Goal: Task Accomplishment & Management: Use online tool/utility

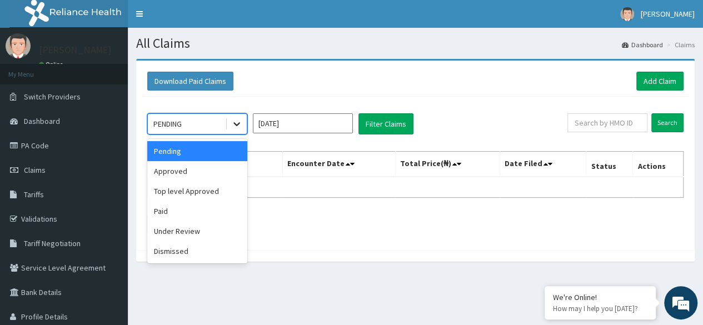
click at [231, 122] on div at bounding box center [237, 124] width 20 height 20
click at [169, 167] on div "Approved" at bounding box center [197, 171] width 100 height 20
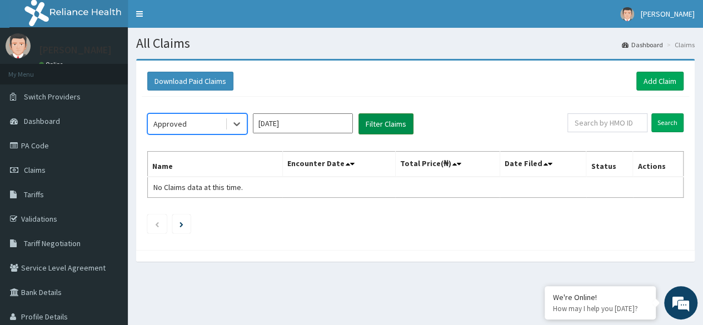
click at [368, 126] on button "Filter Claims" at bounding box center [385, 123] width 55 height 21
click at [392, 124] on button "Filter Claims" at bounding box center [385, 123] width 55 height 21
click at [238, 124] on icon at bounding box center [236, 125] width 7 height 4
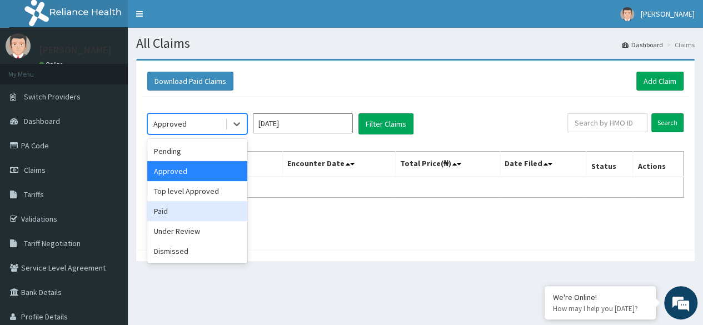
click at [171, 217] on div "Paid" at bounding box center [197, 211] width 100 height 20
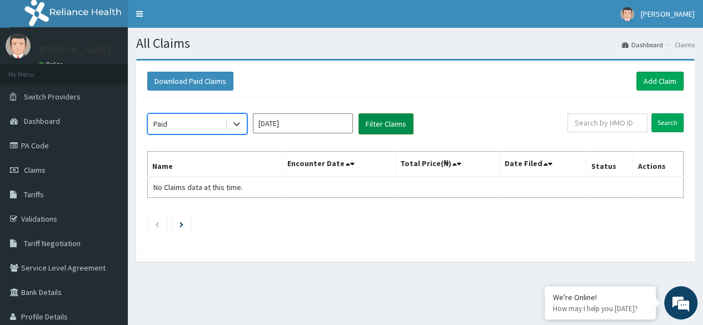
click at [389, 127] on button "Filter Claims" at bounding box center [385, 123] width 55 height 21
click at [391, 117] on button "Filter Claims" at bounding box center [385, 123] width 55 height 21
click at [382, 123] on button "Filter Claims" at bounding box center [385, 123] width 55 height 21
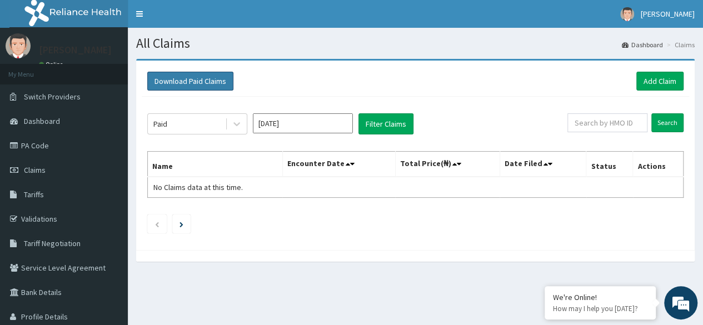
click at [208, 84] on button "Download Paid Claims" at bounding box center [190, 81] width 86 height 19
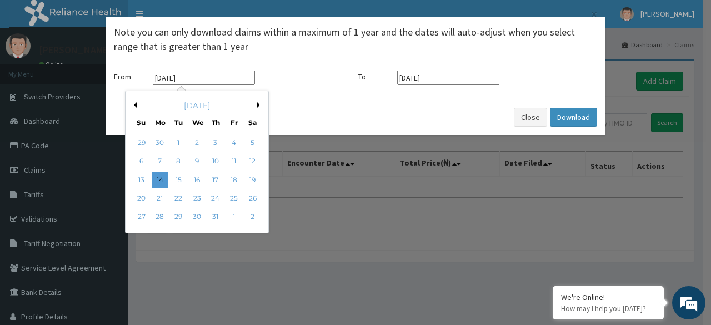
click at [203, 78] on input "14-07-2025" at bounding box center [204, 78] width 102 height 14
click at [181, 139] on div "1" at bounding box center [178, 142] width 17 height 17
type input "01-07-2025"
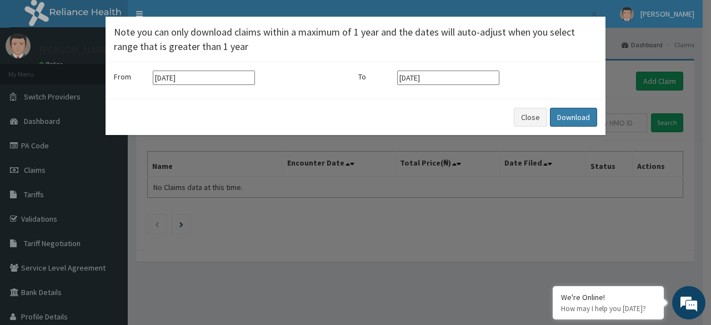
click at [563, 117] on button "Download" at bounding box center [573, 117] width 47 height 19
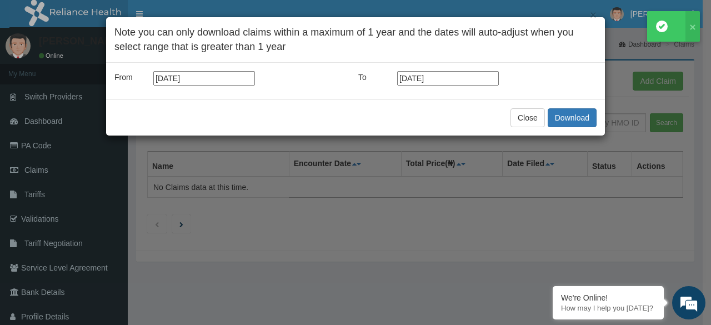
click at [656, 27] on icon at bounding box center [662, 27] width 12 height 12
click at [521, 116] on button "Close" at bounding box center [528, 117] width 34 height 19
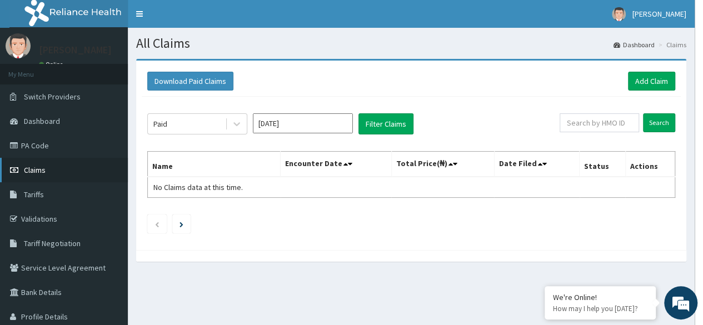
click at [36, 172] on span "Claims" at bounding box center [35, 170] width 22 height 10
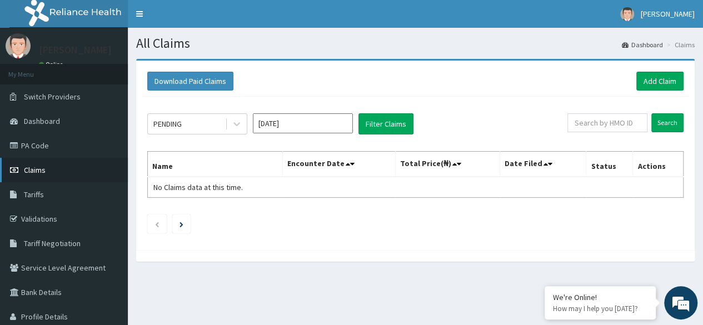
click at [40, 170] on span "Claims" at bounding box center [35, 170] width 22 height 10
click at [230, 127] on div at bounding box center [237, 124] width 20 height 20
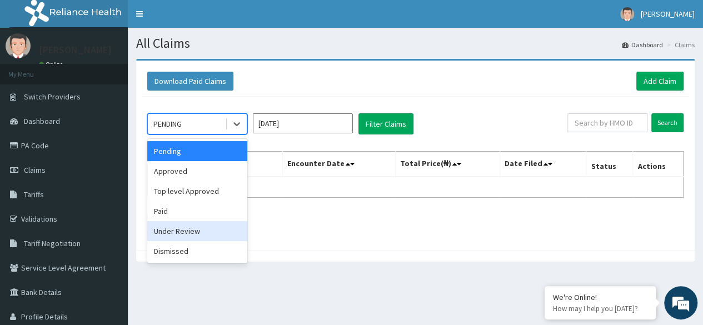
click at [171, 232] on div "Under Review" at bounding box center [197, 231] width 100 height 20
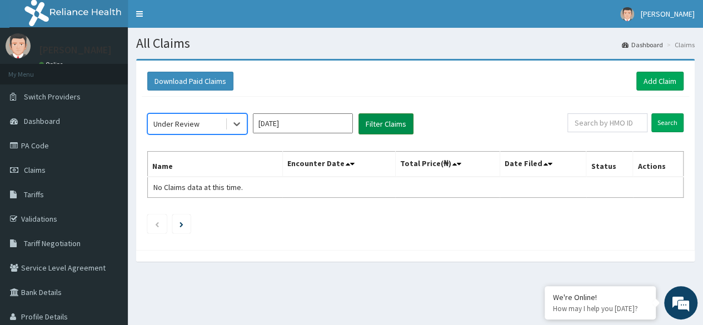
click at [395, 118] on button "Filter Claims" at bounding box center [385, 123] width 55 height 21
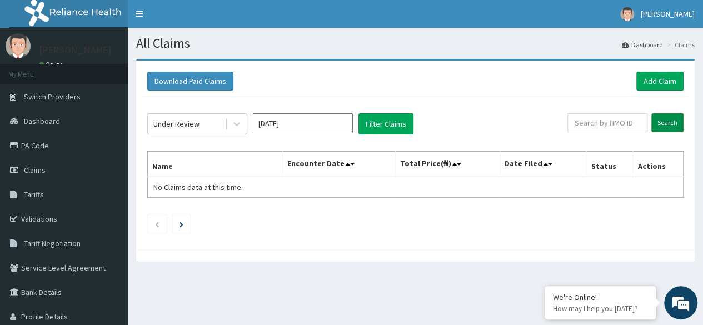
click at [670, 123] on input "Search" at bounding box center [667, 122] width 32 height 19
click at [670, 122] on input "Search" at bounding box center [667, 122] width 32 height 19
click at [271, 129] on input "[DATE]" at bounding box center [303, 123] width 100 height 20
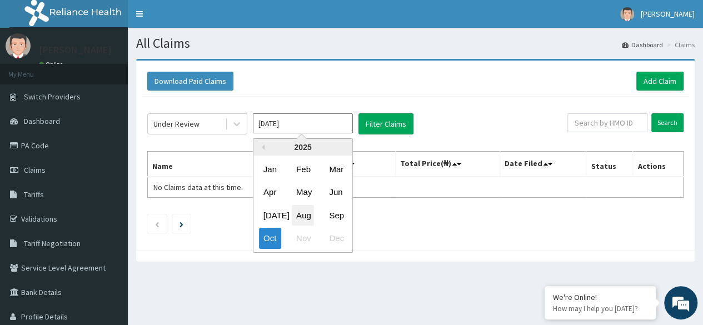
click at [306, 213] on div "Aug" at bounding box center [303, 215] width 22 height 21
type input "Aug 2025"
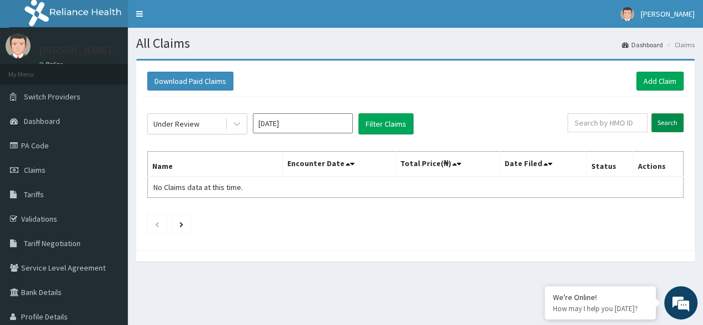
click at [662, 126] on input "Search" at bounding box center [667, 122] width 32 height 19
click at [239, 124] on icon at bounding box center [236, 123] width 11 height 11
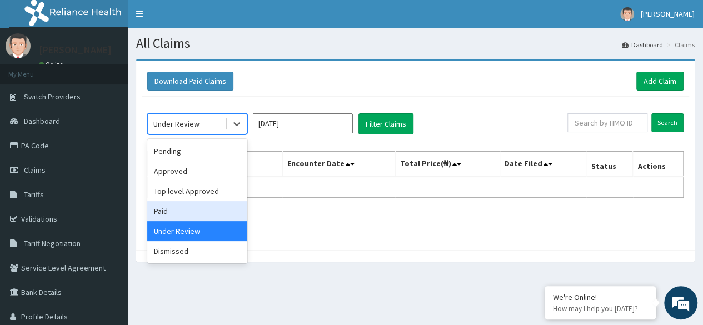
click at [166, 206] on div "Paid" at bounding box center [197, 211] width 100 height 20
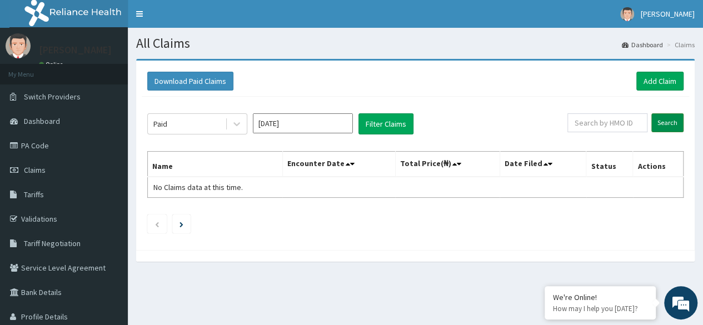
click at [660, 122] on input "Search" at bounding box center [667, 122] width 32 height 19
click at [660, 121] on input "Search" at bounding box center [667, 122] width 32 height 19
click at [37, 191] on span "Tariffs" at bounding box center [34, 194] width 20 height 10
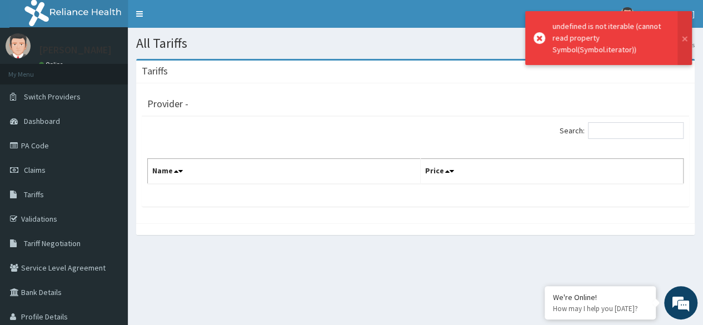
click at [42, 119] on span "Dashboard" at bounding box center [42, 121] width 36 height 10
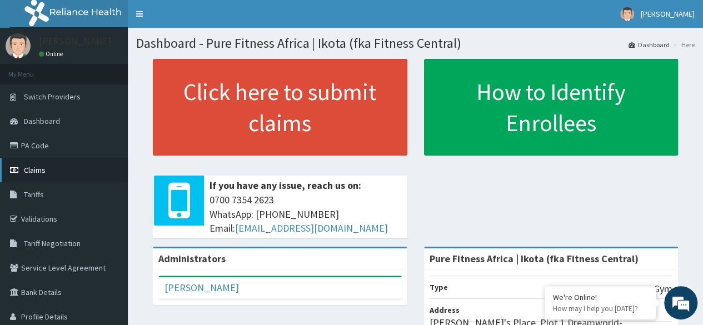
click at [41, 168] on span "Claims" at bounding box center [35, 170] width 22 height 10
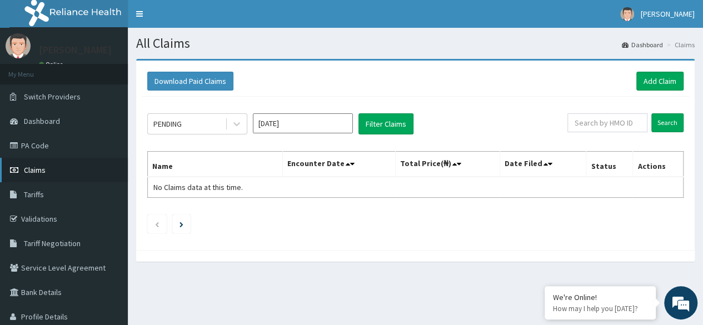
click at [39, 171] on span "Claims" at bounding box center [35, 170] width 22 height 10
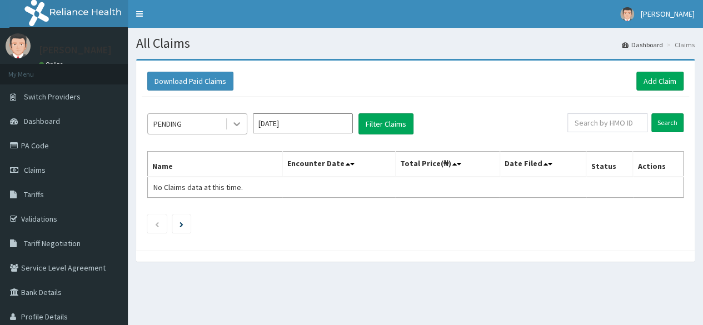
click at [242, 124] on icon at bounding box center [236, 123] width 11 height 11
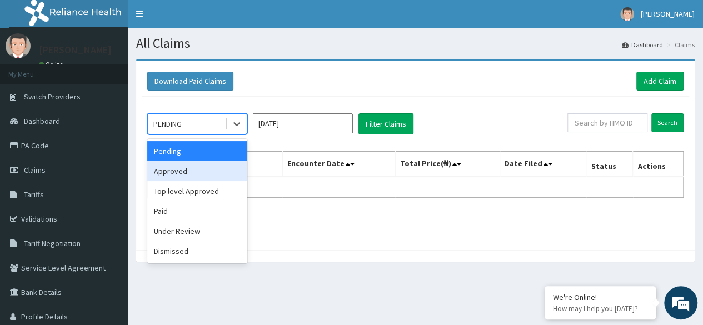
click at [189, 171] on div "Approved" at bounding box center [197, 171] width 100 height 20
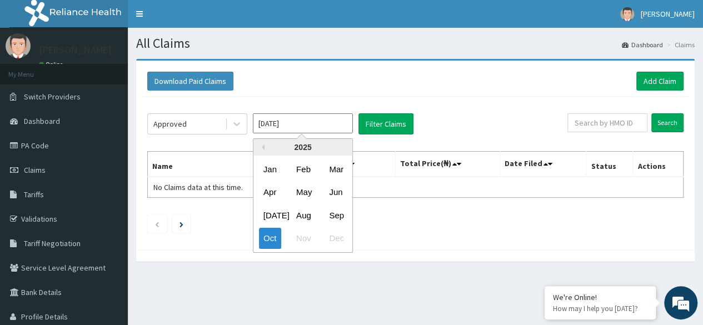
click at [317, 131] on input "Oct 2025" at bounding box center [303, 123] width 100 height 20
click at [329, 215] on div "Sep" at bounding box center [335, 215] width 22 height 21
type input "Sep 2025"
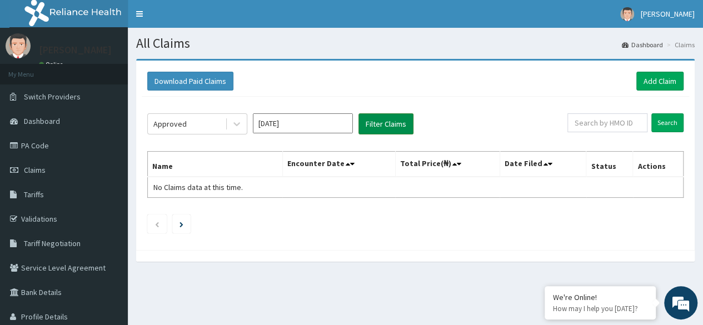
click at [378, 122] on button "Filter Claims" at bounding box center [385, 123] width 55 height 21
click at [269, 127] on input "Sep 2025" at bounding box center [303, 123] width 100 height 20
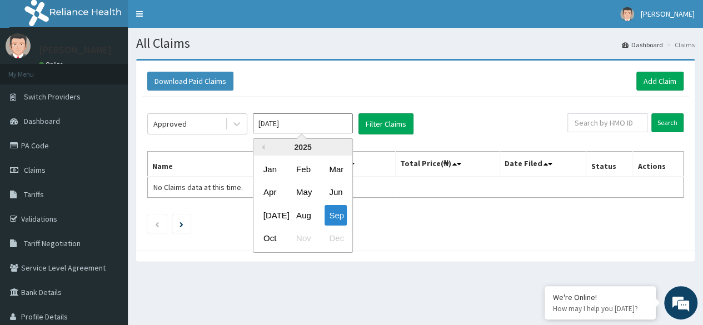
click at [436, 133] on div "Approved Sep 2025 Previous Year 2025 Jan Feb Mar Apr May Jun Jul Aug Sep Oct No…" at bounding box center [357, 123] width 420 height 21
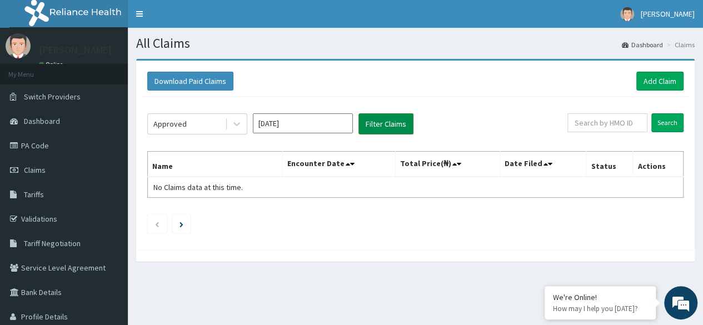
click at [397, 121] on button "Filter Claims" at bounding box center [385, 123] width 55 height 21
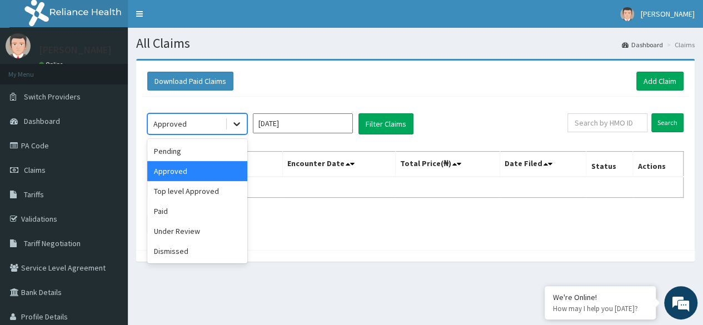
click at [240, 129] on div at bounding box center [237, 124] width 20 height 20
click at [168, 208] on div "Paid" at bounding box center [197, 211] width 100 height 20
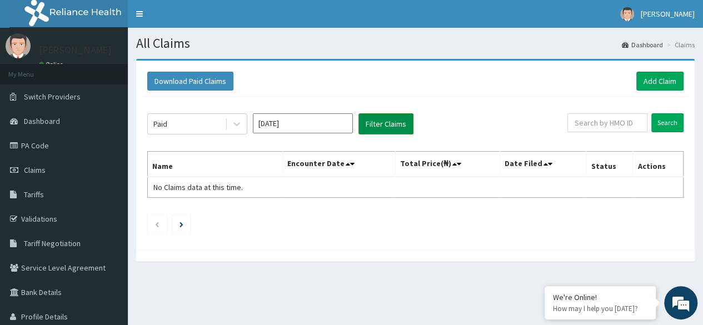
click at [379, 125] on button "Filter Claims" at bounding box center [385, 123] width 55 height 21
click at [388, 119] on button "Filter Claims" at bounding box center [385, 123] width 55 height 21
click at [66, 120] on link "Dashboard" at bounding box center [64, 121] width 128 height 24
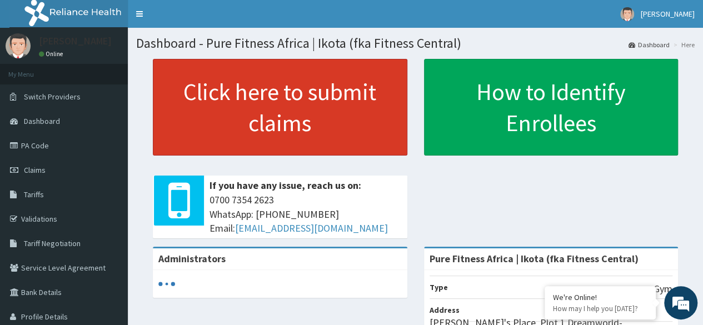
click at [360, 136] on link "Click here to submit claims" at bounding box center [280, 107] width 254 height 97
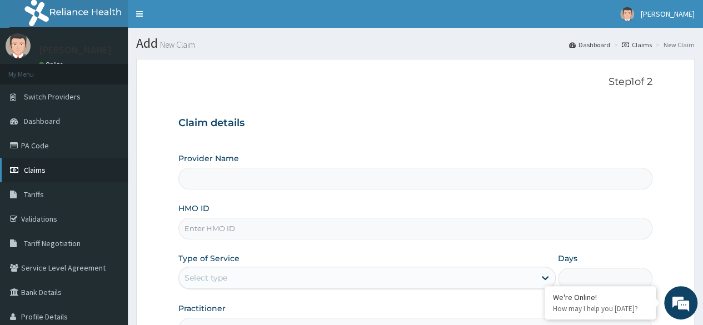
click at [42, 172] on span "Claims" at bounding box center [35, 170] width 22 height 10
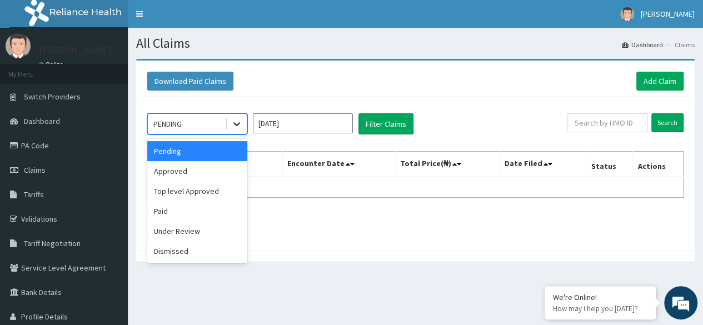
click at [238, 122] on icon at bounding box center [236, 123] width 11 height 11
click at [167, 211] on div "Paid" at bounding box center [197, 211] width 100 height 20
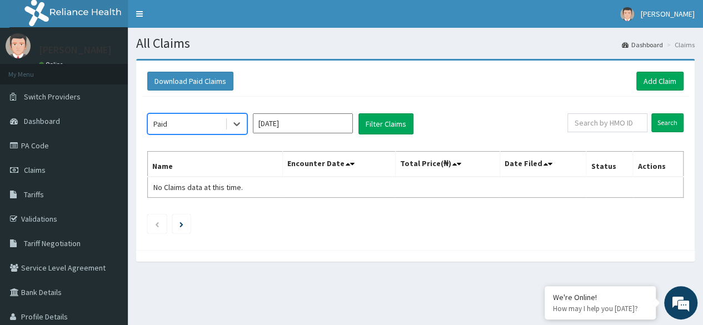
click at [274, 122] on input "Oct 2025" at bounding box center [303, 123] width 100 height 20
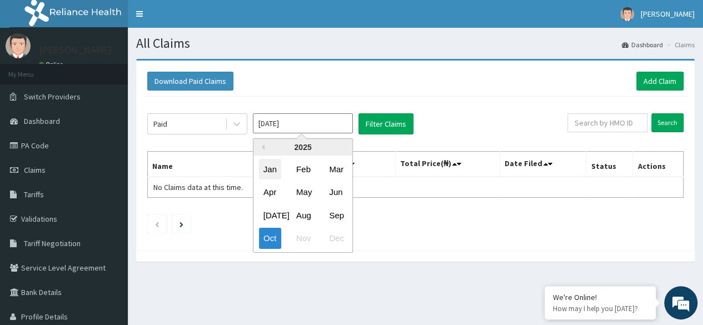
click at [273, 165] on div "Jan" at bounding box center [270, 169] width 22 height 21
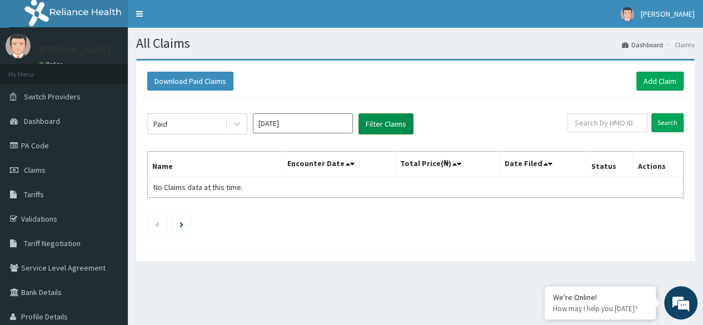
click at [380, 118] on button "Filter Claims" at bounding box center [385, 123] width 55 height 21
click at [376, 124] on button "Filter Claims" at bounding box center [385, 123] width 55 height 21
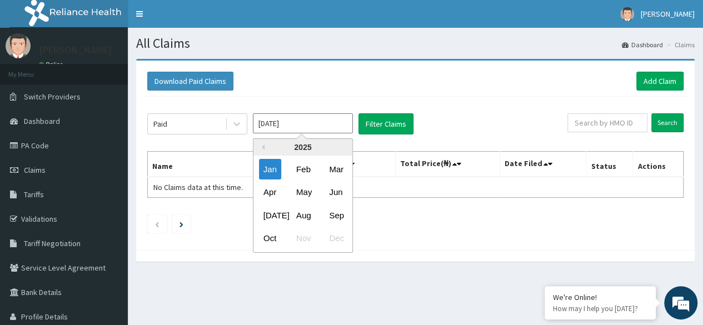
click at [269, 125] on input "Jan 2025" at bounding box center [303, 123] width 100 height 20
click at [264, 146] on div "Previous Year 2025 Jan Feb Mar Apr May Jun Jul Aug Sep Oct Nov Dec" at bounding box center [303, 195] width 100 height 114
click at [264, 146] on div "2025" at bounding box center [302, 147] width 99 height 17
click at [300, 164] on div "Feb" at bounding box center [303, 169] width 22 height 21
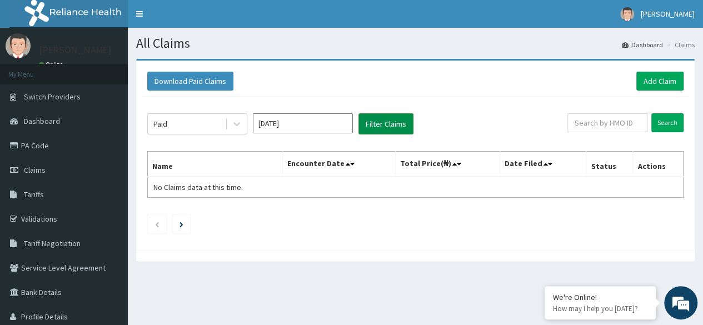
click at [380, 121] on button "Filter Claims" at bounding box center [385, 123] width 55 height 21
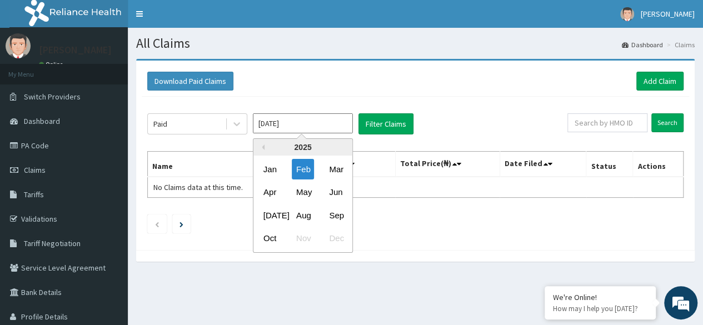
click at [269, 119] on input "Feb 2025" at bounding box center [303, 123] width 100 height 20
click at [333, 211] on div "Sep" at bounding box center [335, 215] width 22 height 21
type input "Sep 2025"
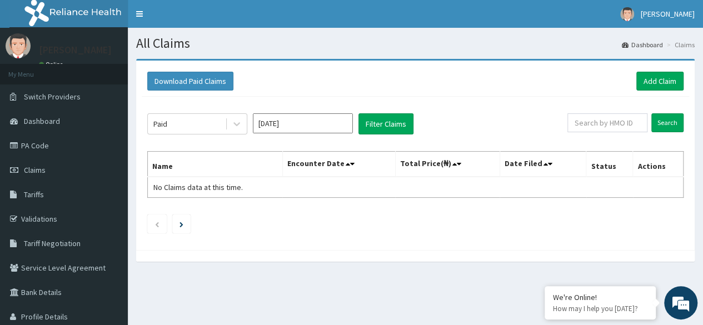
drag, startPoint x: 703, startPoint y: 298, endPoint x: 238, endPoint y: 52, distance: 525.9
click at [238, 52] on section "Download Paid Claims Add Claim × Note you can only download claims within a max…" at bounding box center [415, 166] width 575 height 231
click at [156, 8] on nav "Toggle navigation Florence Ugo Florence Ugo - florence2flozy@gmail.com Member s…" at bounding box center [415, 14] width 575 height 28
